Goal: Check status: Check status

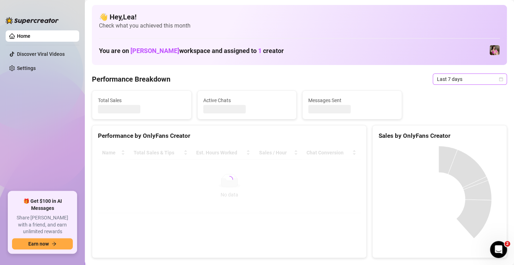
click at [499, 79] on icon "calendar" at bounding box center [501, 79] width 4 height 4
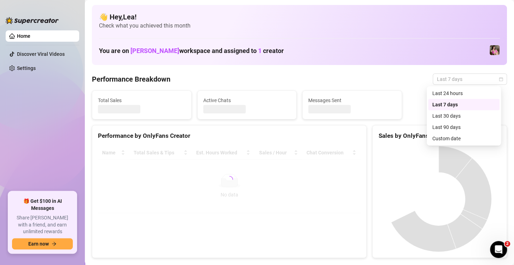
click at [461, 139] on div "Sales by OnlyFans Creator" at bounding box center [439, 136] width 123 height 10
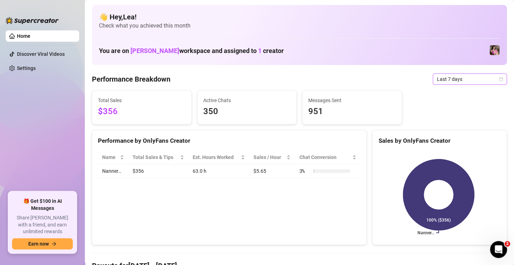
click at [497, 77] on div "Last 7 days" at bounding box center [470, 79] width 74 height 11
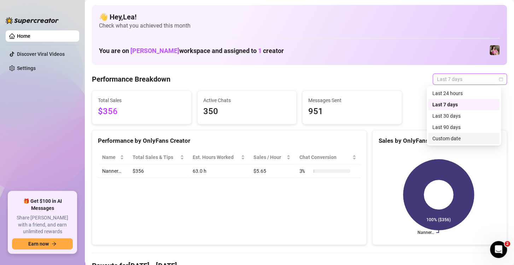
click at [454, 136] on div "Custom date" at bounding box center [463, 139] width 63 height 8
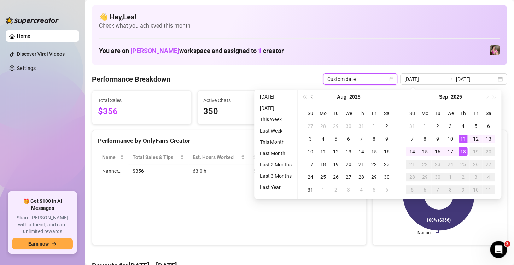
type input "[DATE]"
click at [465, 151] on div "18" at bounding box center [463, 151] width 8 height 8
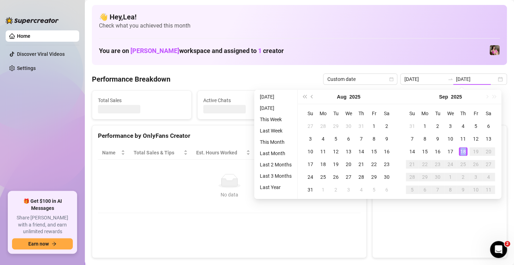
type input "[DATE]"
